Goal: Check status: Check status

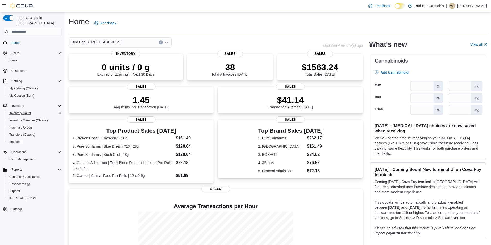
drag, startPoint x: 173, startPoint y: 165, endPoint x: 38, endPoint y: 105, distance: 148.3
click at [38, 110] on div "Inventory Count" at bounding box center [34, 113] width 54 height 6
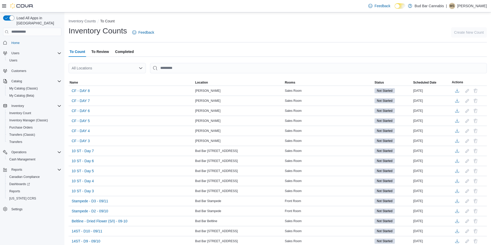
click at [108, 66] on div "All Locations" at bounding box center [106, 68] width 77 height 10
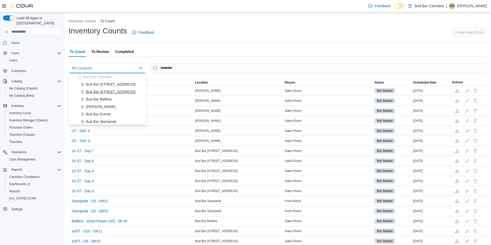
click at [108, 93] on span "Bud Bar 14 ST NW" at bounding box center [111, 91] width 50 height 5
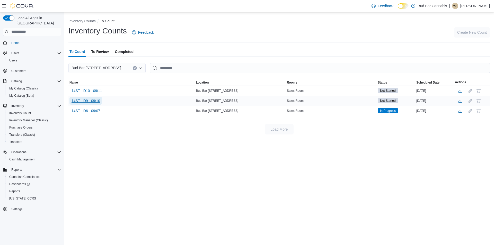
click at [94, 104] on span "14ST - D9 - 09/10" at bounding box center [86, 101] width 29 height 8
click at [95, 101] on span "14ST - D9 - 09/10" at bounding box center [86, 100] width 29 height 5
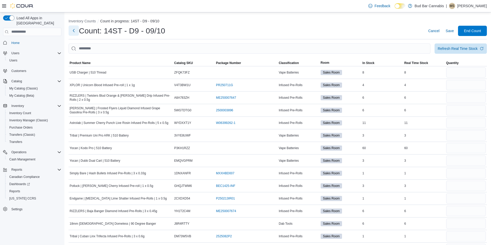
click at [74, 32] on button "Next" at bounding box center [73, 30] width 10 height 10
